Goal: Navigation & Orientation: Find specific page/section

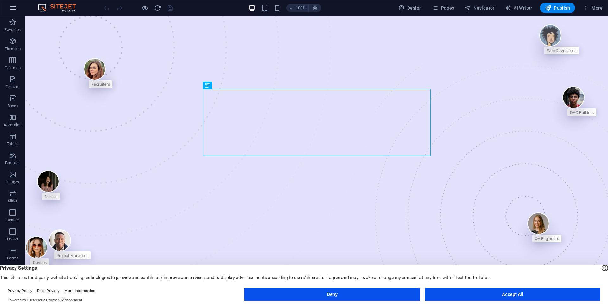
click at [14, 7] on icon "button" at bounding box center [13, 8] width 8 height 8
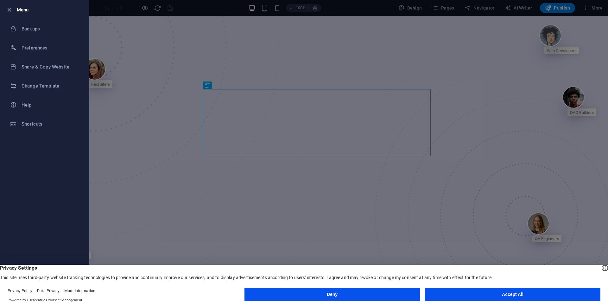
click at [130, 84] on div at bounding box center [304, 153] width 608 height 307
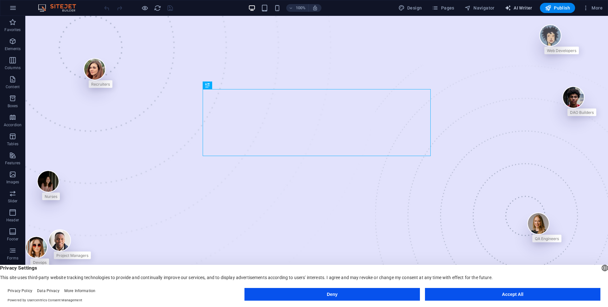
click at [518, 9] on span "AI Writer" at bounding box center [519, 8] width 28 height 6
select select "English"
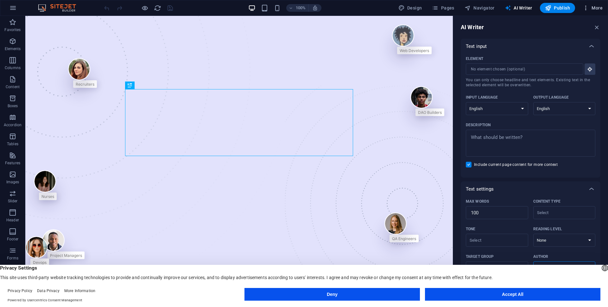
click at [585, 10] on icon "button" at bounding box center [586, 8] width 6 height 6
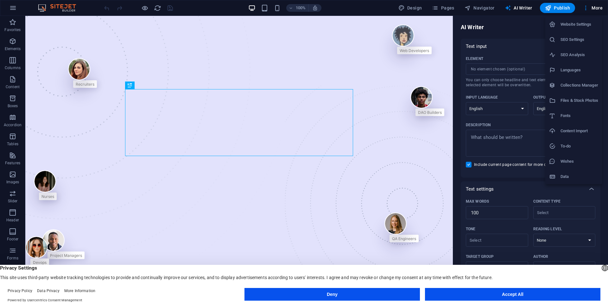
click at [413, 7] on div at bounding box center [304, 153] width 608 height 307
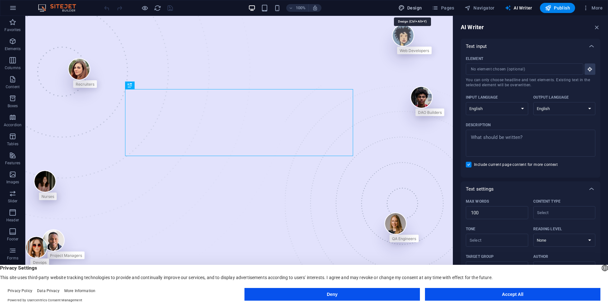
click at [408, 9] on span "Design" at bounding box center [411, 8] width 24 height 6
select select "px"
select select "400"
select select "px"
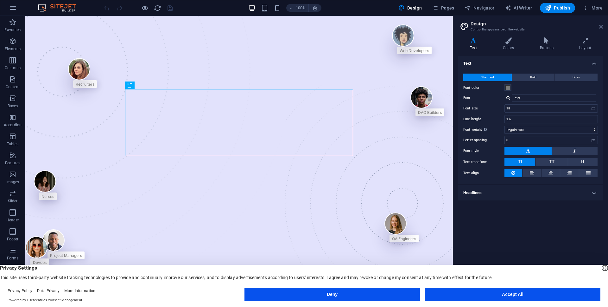
click at [601, 27] on icon at bounding box center [601, 26] width 4 height 5
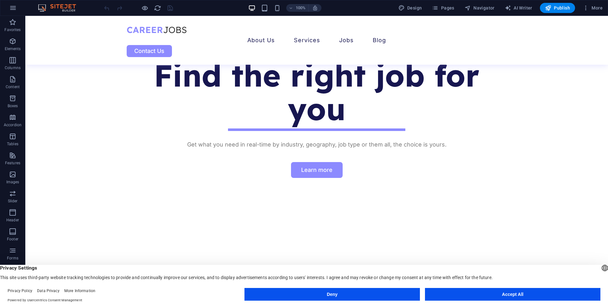
scroll to position [296, 0]
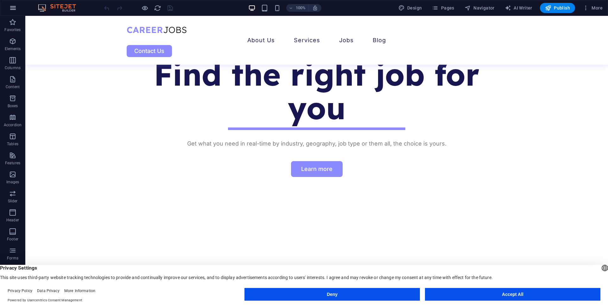
click at [12, 9] on icon "button" at bounding box center [13, 8] width 8 height 8
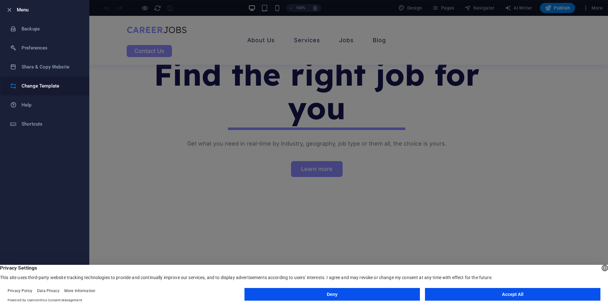
click at [35, 90] on li "Change Template" at bounding box center [44, 85] width 89 height 19
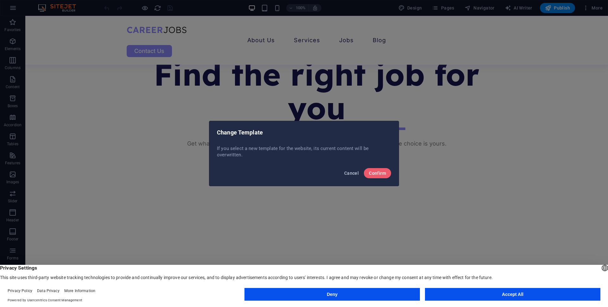
click at [347, 175] on span "Cancel" at bounding box center [351, 172] width 15 height 5
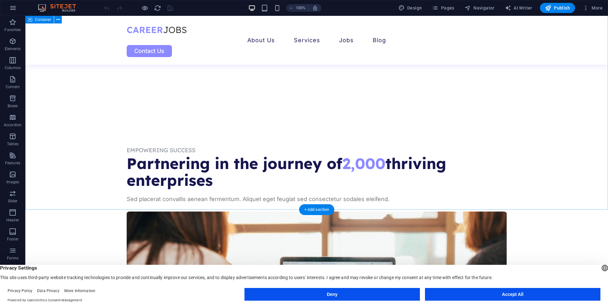
scroll to position [445, 0]
